Goal: Information Seeking & Learning: Learn about a topic

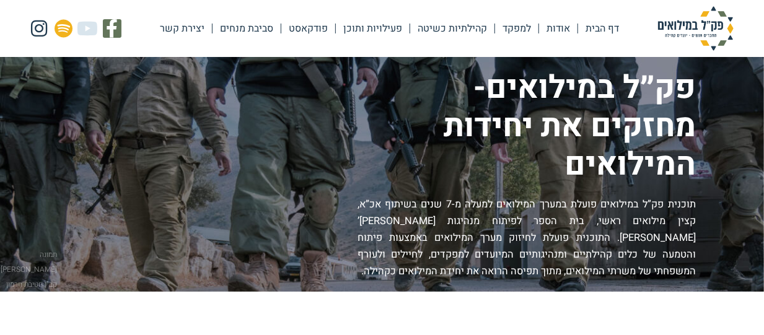
click at [564, 28] on link "אודות" at bounding box center [558, 28] width 38 height 28
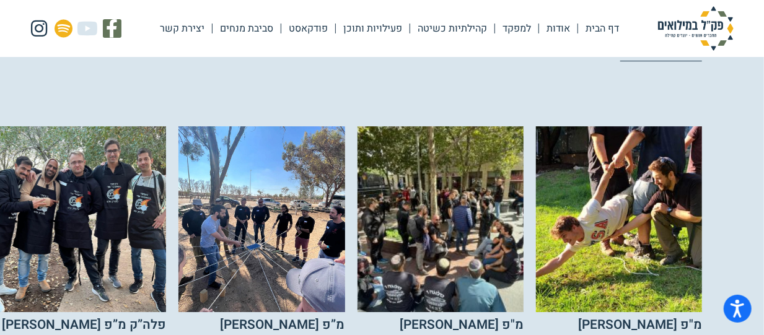
scroll to position [2406, 0]
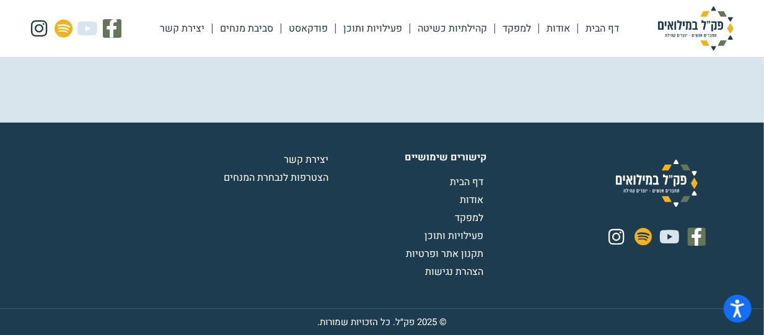
click at [465, 22] on link "קהילתיות כשיטה" at bounding box center [452, 28] width 84 height 28
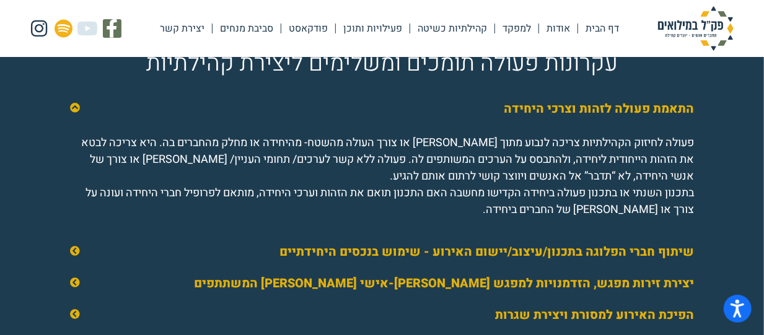
scroll to position [2054, 0]
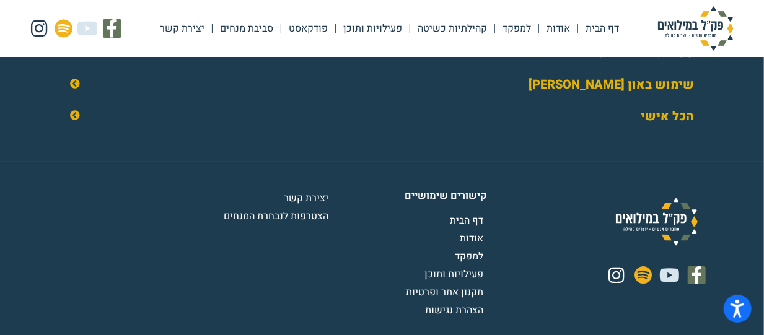
click at [256, 26] on link "סביבת מנחים" at bounding box center [246, 28] width 68 height 28
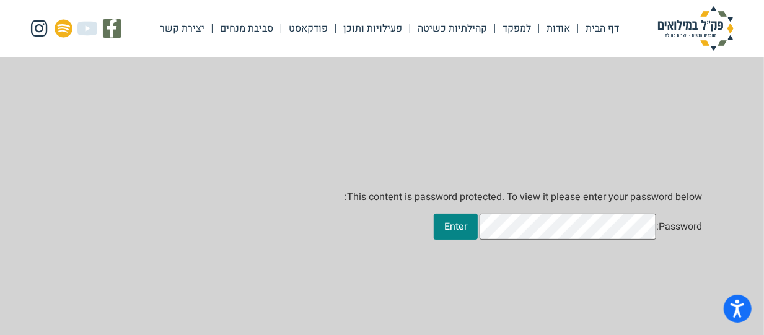
click at [299, 24] on link "פודקאסט" at bounding box center [308, 28] width 54 height 28
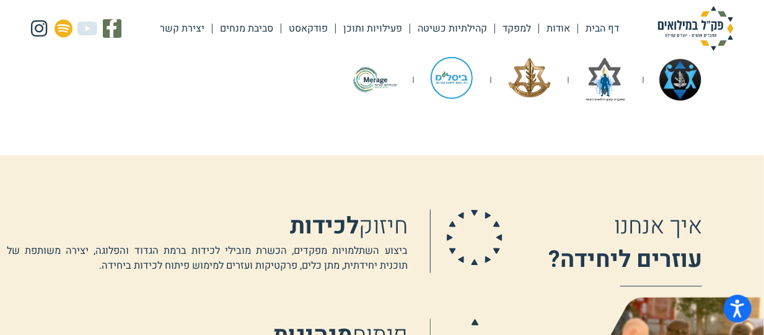
scroll to position [619, 0]
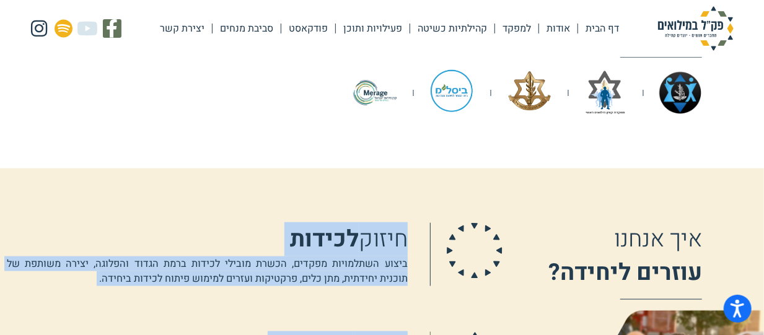
drag, startPoint x: 164, startPoint y: 279, endPoint x: 404, endPoint y: 239, distance: 243.6
copy div "חיזוק לכידות ביצוע השתלמויות מפקדים, הכשרת מובילי לכידות ברמת הגדוד והפלוגה, יצ…"
